Goal: Information Seeking & Learning: Find specific fact

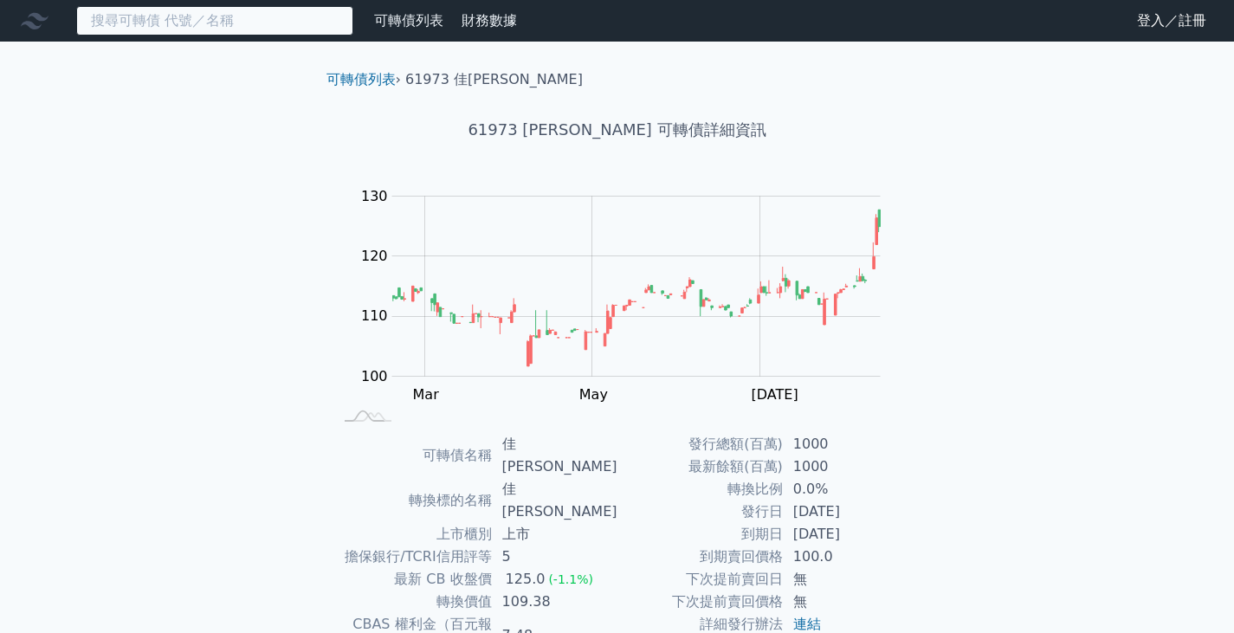
click at [169, 26] on input at bounding box center [214, 20] width 277 height 29
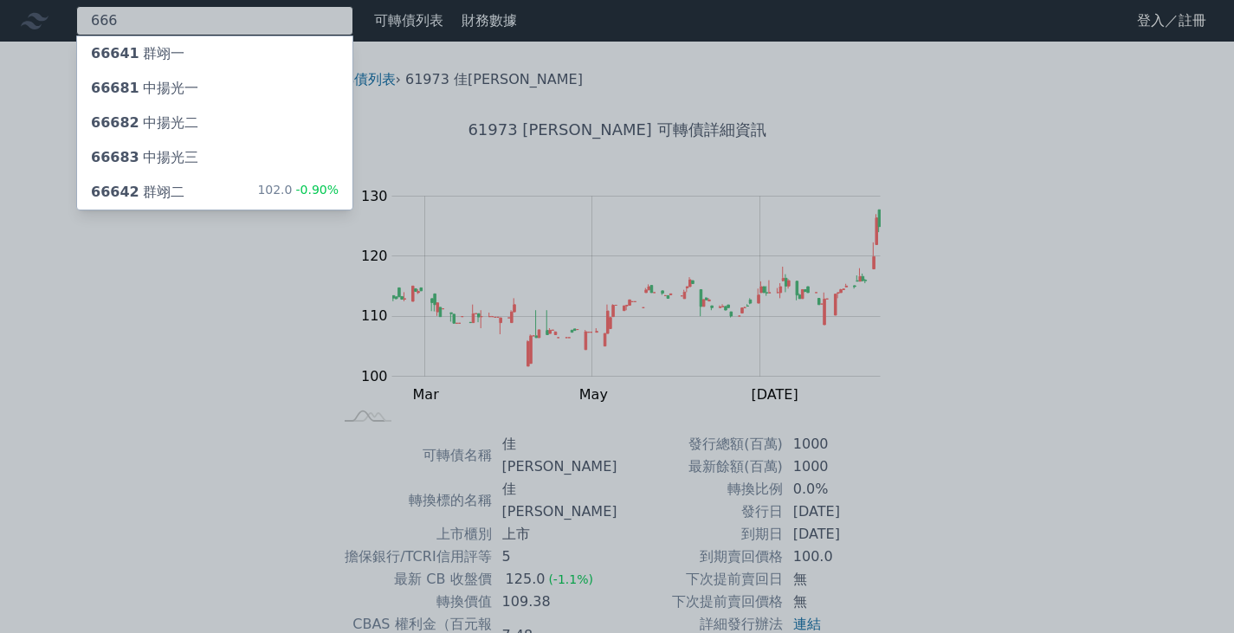
type input "666"
click at [193, 189] on div "66642 群翊二 102.0 -0.90%" at bounding box center [214, 192] width 275 height 35
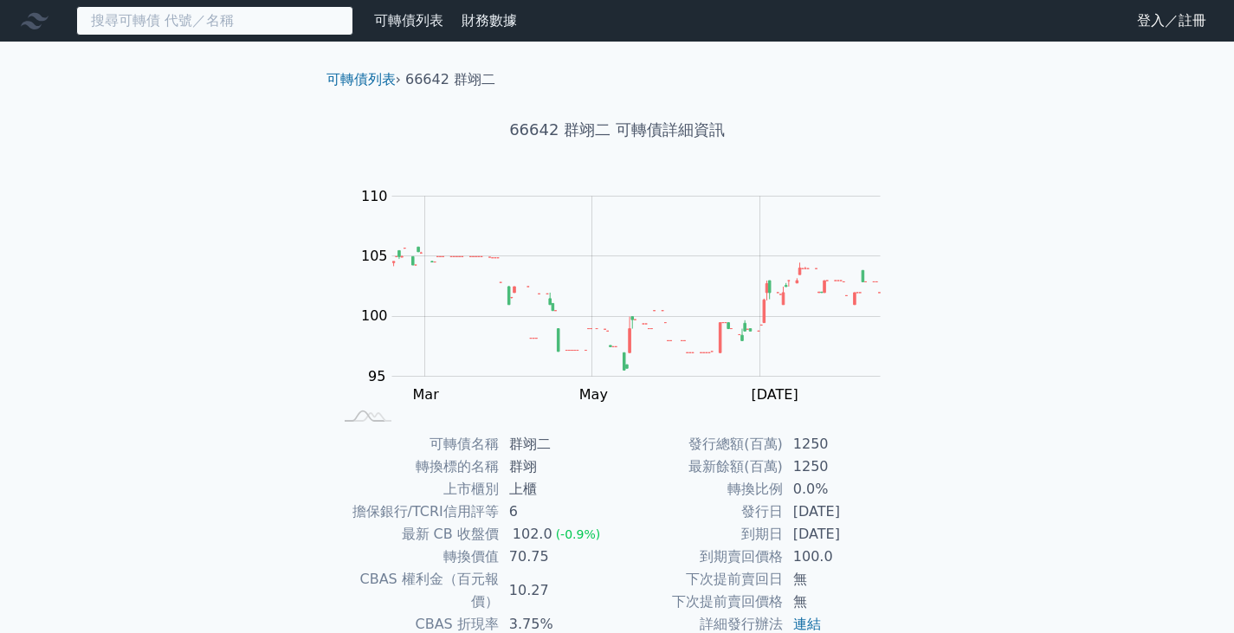
click at [233, 20] on input at bounding box center [214, 20] width 277 height 29
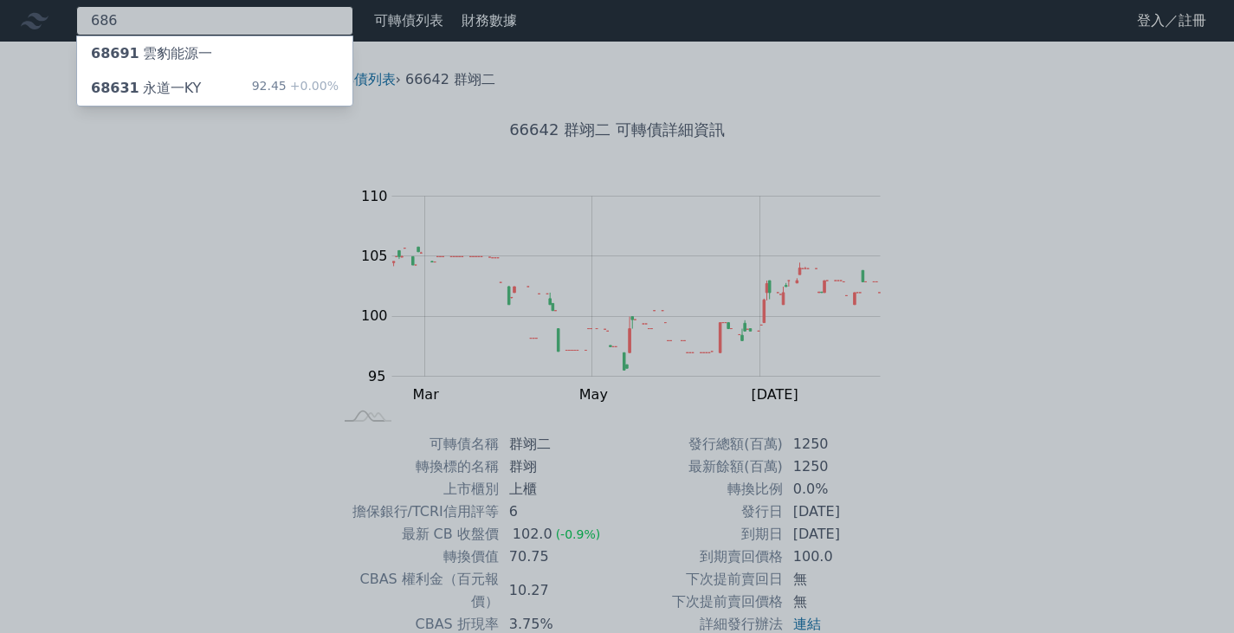
type input "686"
click at [242, 88] on div "68631 永道一KY 92.45 +0.00%" at bounding box center [214, 88] width 275 height 35
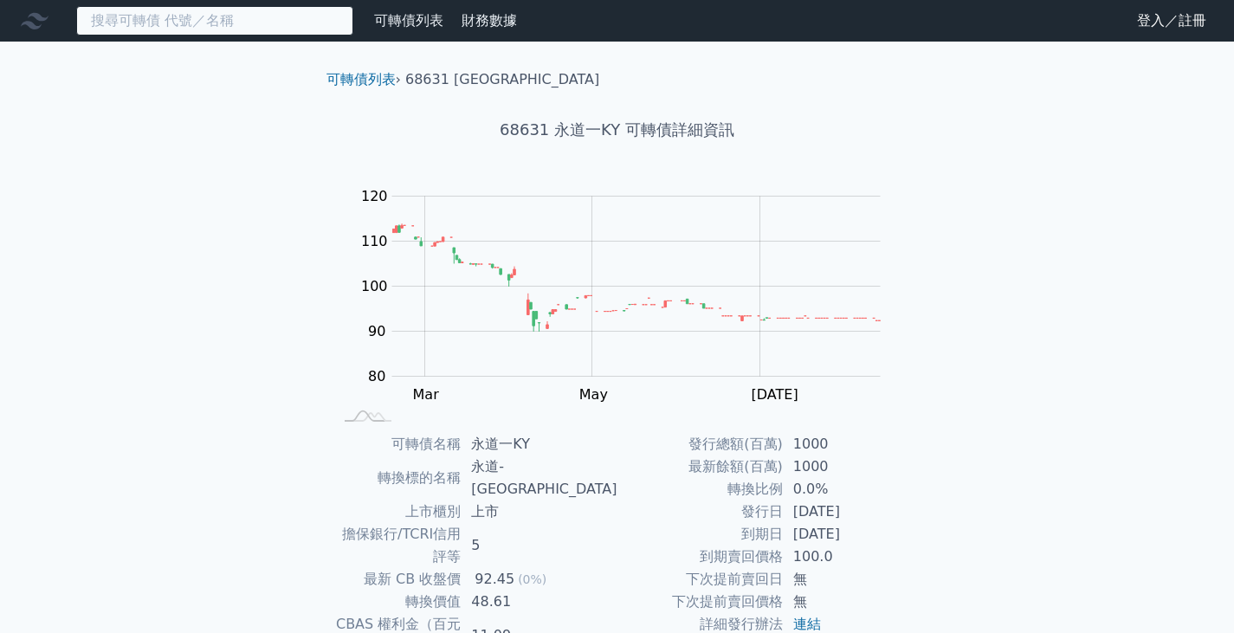
click at [207, 29] on input at bounding box center [214, 20] width 277 height 29
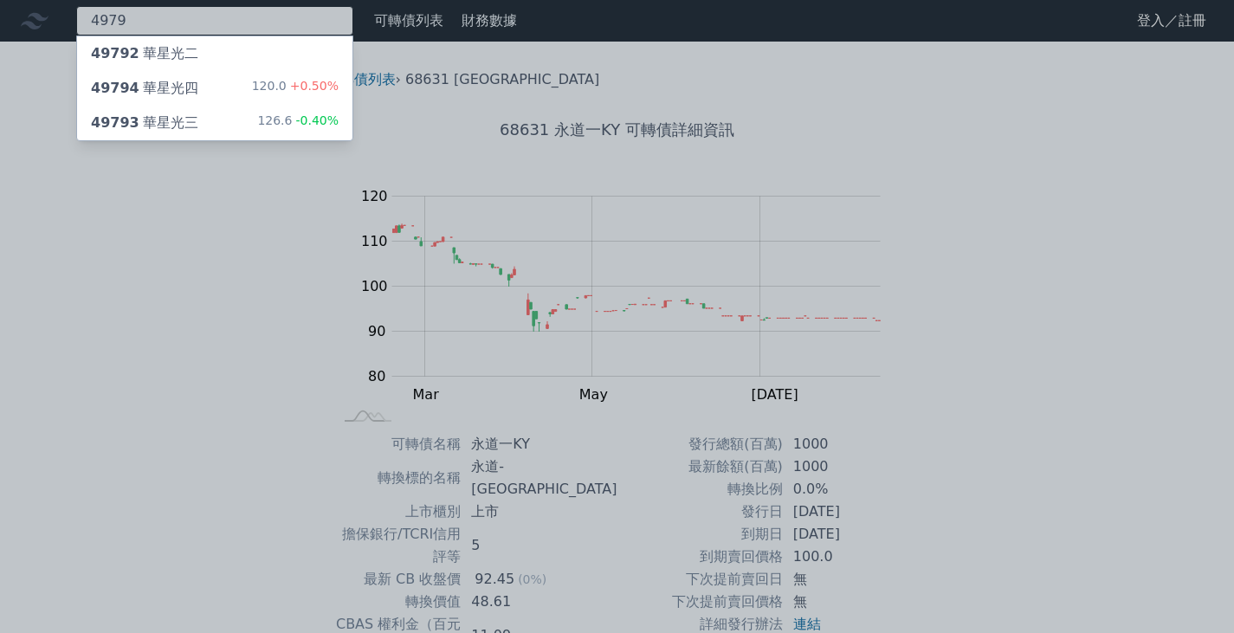
type input "4979"
click at [204, 95] on div "49794 華星光四 120.0 +0.50%" at bounding box center [214, 88] width 275 height 35
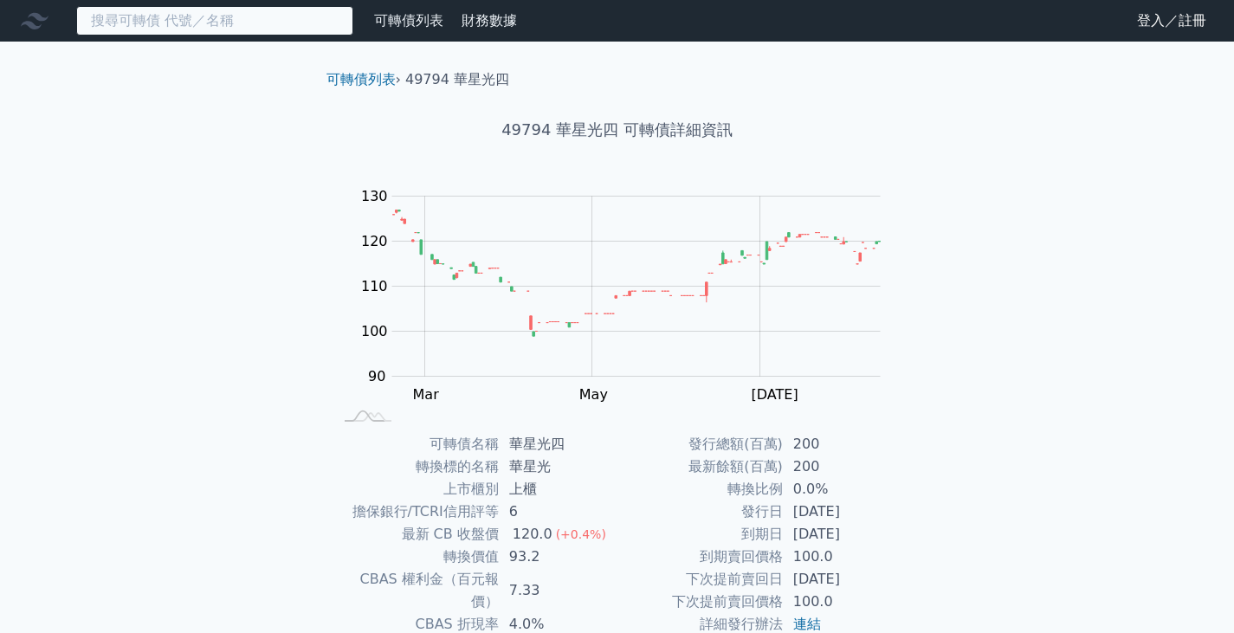
click at [267, 22] on input at bounding box center [214, 20] width 277 height 29
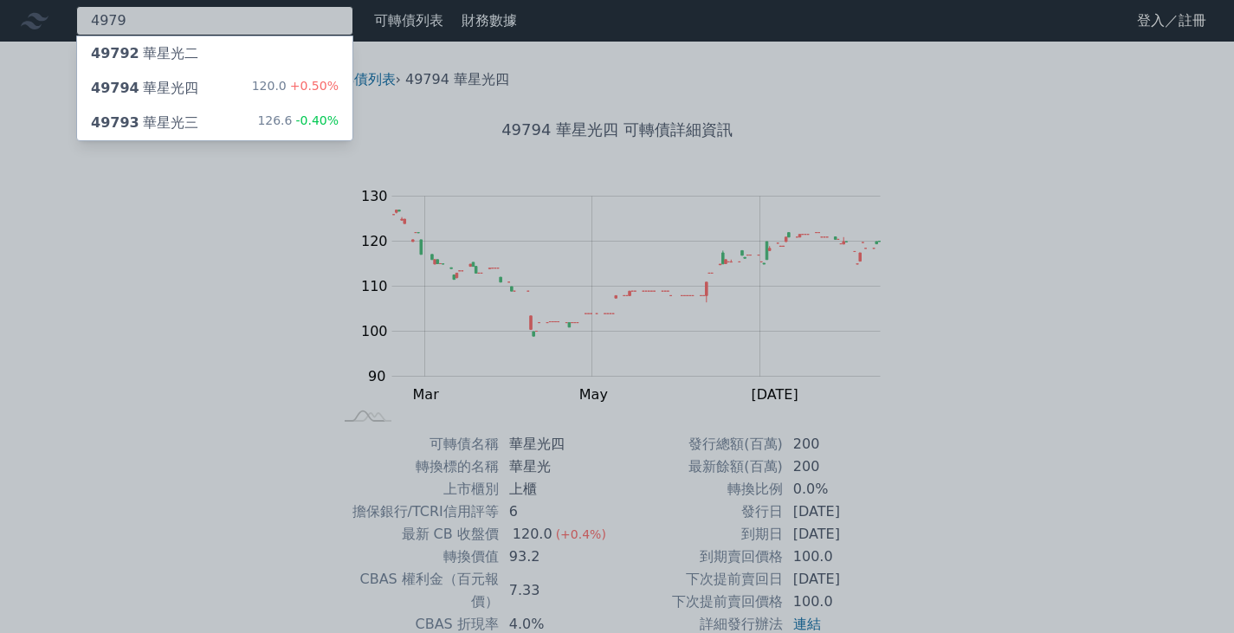
type input "4979"
click at [233, 129] on div "49793 華星光三 126.6 -0.40%" at bounding box center [214, 123] width 275 height 35
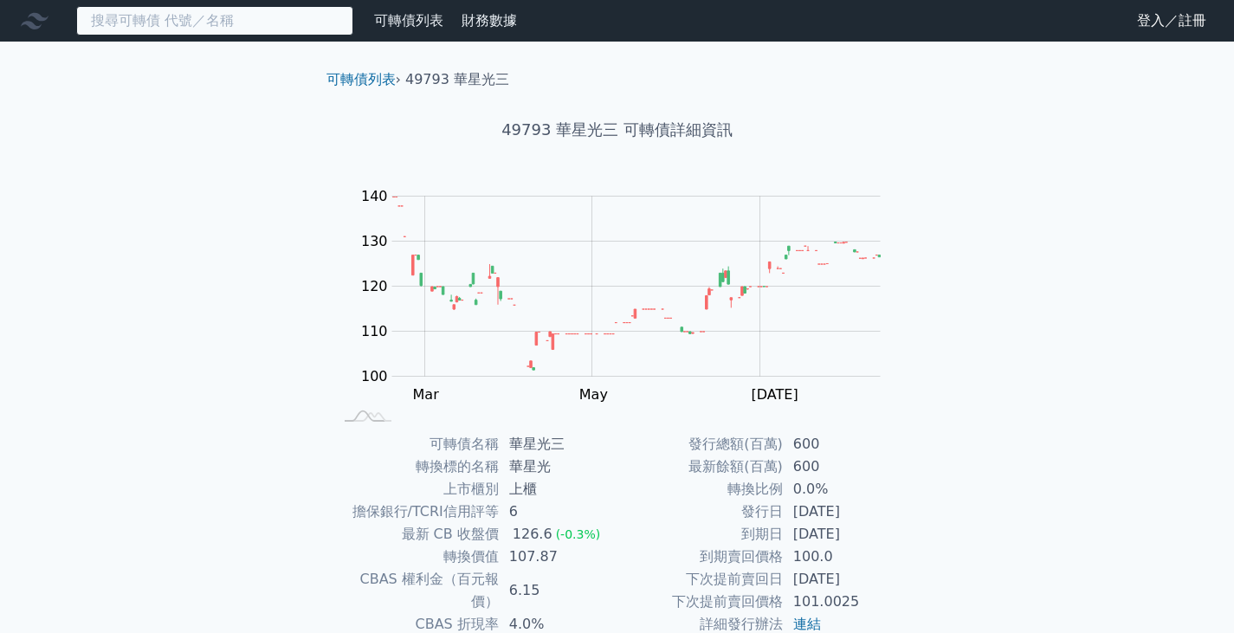
click at [271, 23] on input at bounding box center [214, 20] width 277 height 29
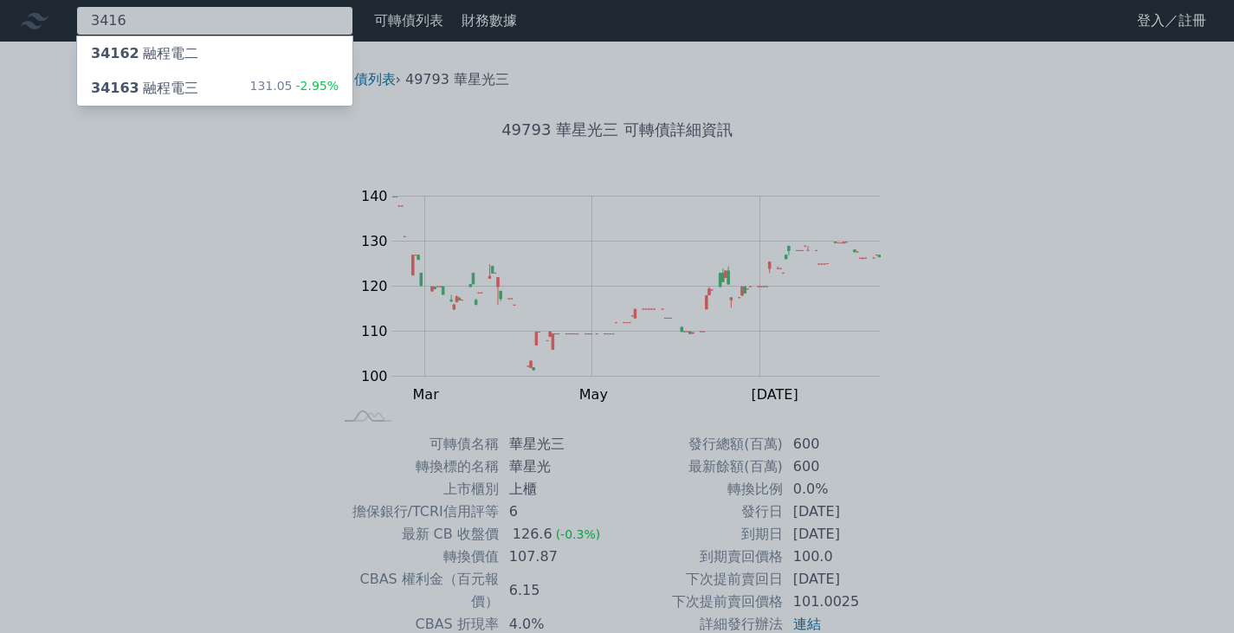
type input "3416"
click at [302, 88] on span "-2.95%" at bounding box center [315, 86] width 47 height 14
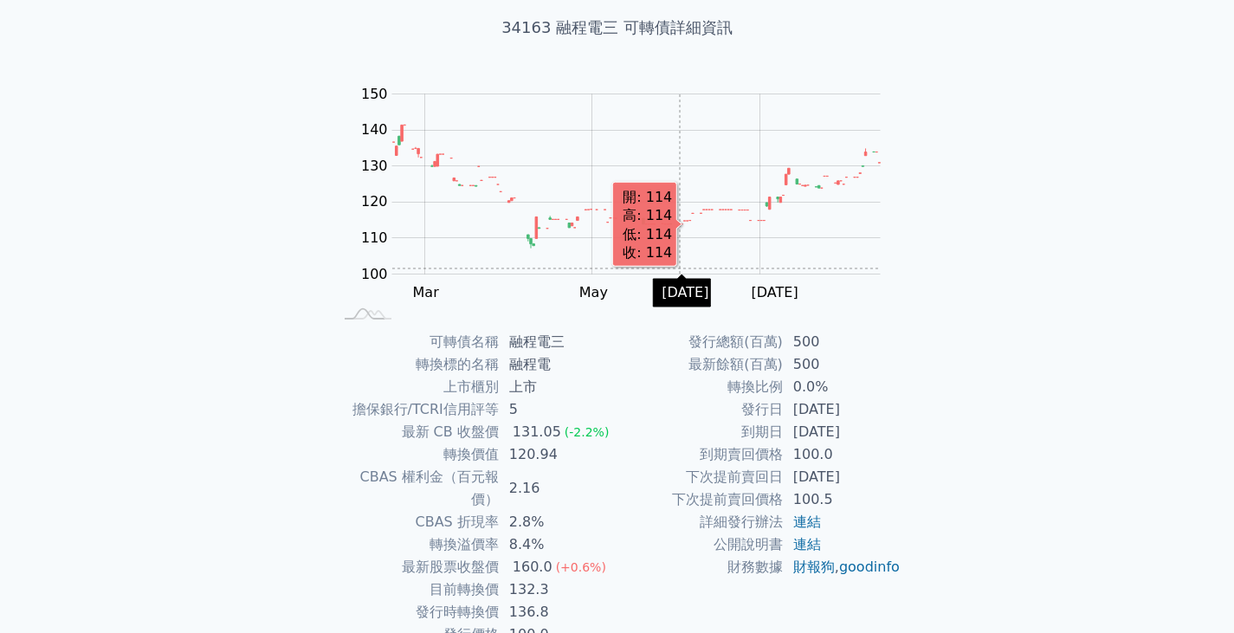
scroll to position [103, 0]
